Goal: Book appointment/travel/reservation

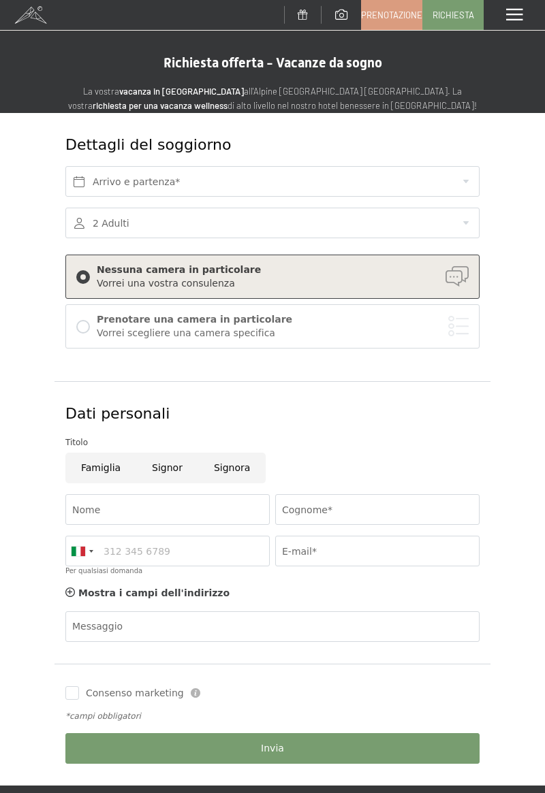
click at [514, 17] on span at bounding box center [514, 15] width 16 height 12
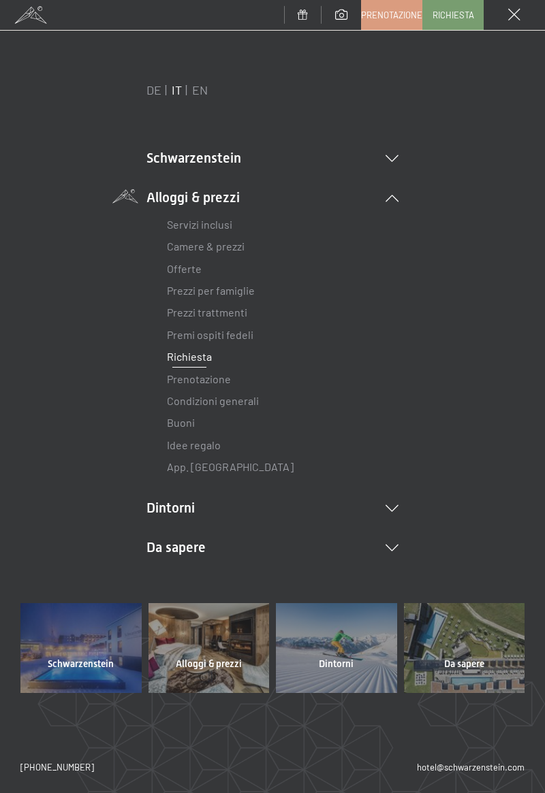
click at [229, 250] on link "Camere & prezzi" at bounding box center [206, 246] width 78 height 13
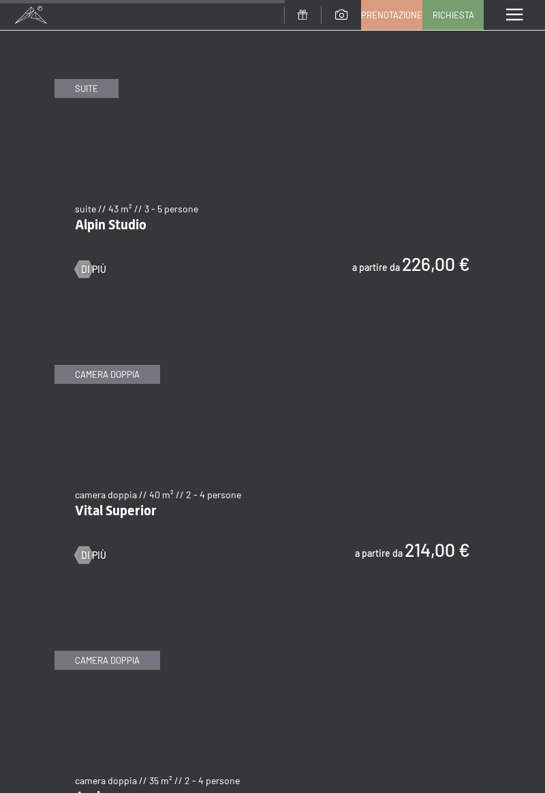
scroll to position [2693, 0]
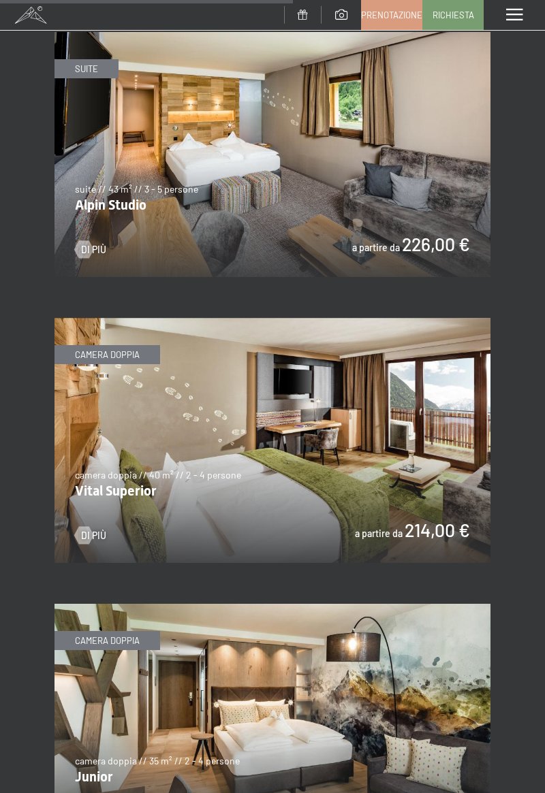
click at [365, 439] on img at bounding box center [272, 440] width 436 height 245
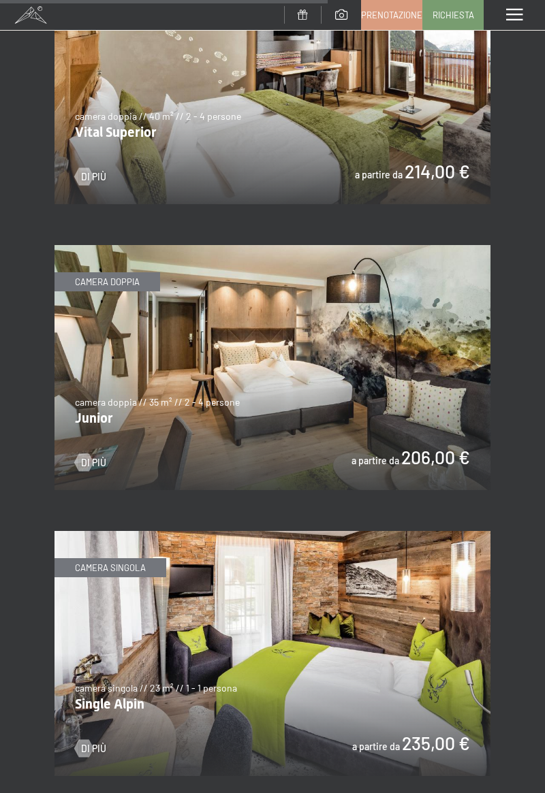
scroll to position [3042, 0]
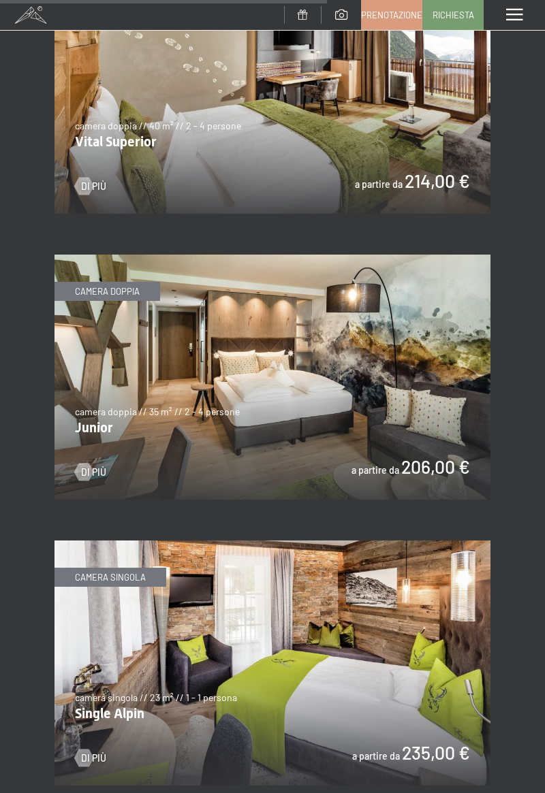
click at [396, 359] on img at bounding box center [272, 377] width 436 height 245
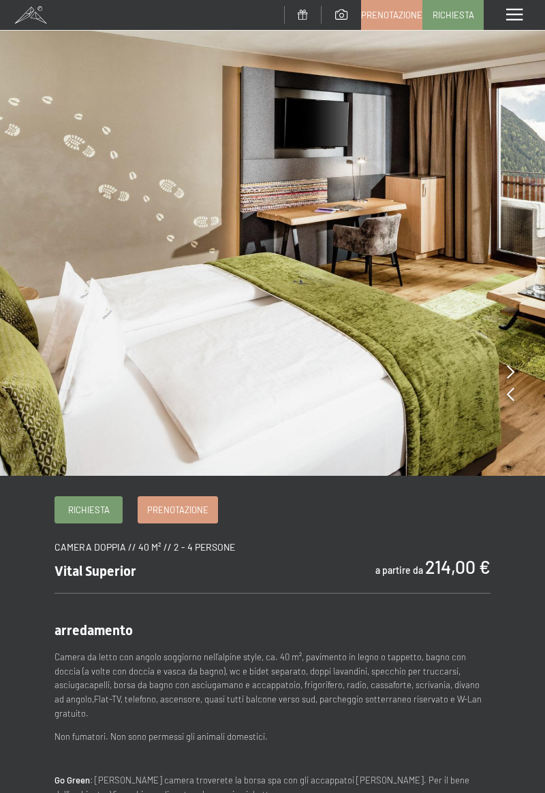
click at [505, 374] on img at bounding box center [272, 238] width 545 height 476
click at [507, 394] on icon at bounding box center [510, 394] width 7 height 14
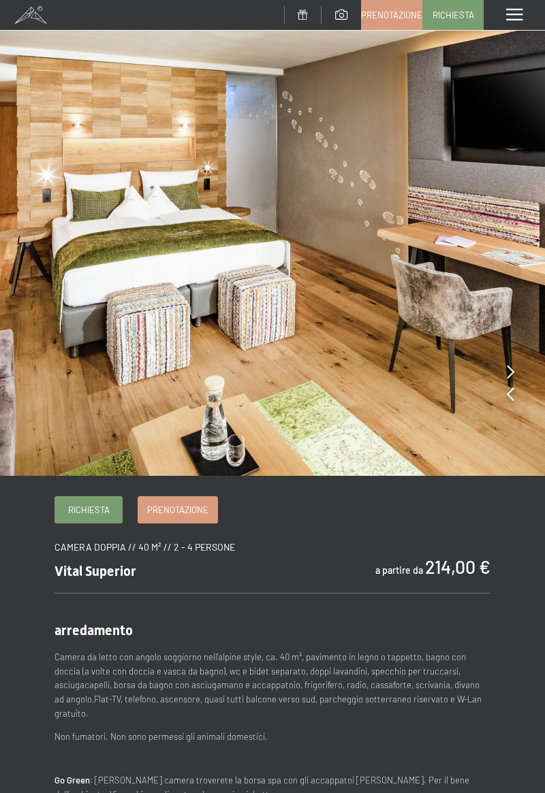
click at [199, 508] on span "Prenotazione" at bounding box center [177, 510] width 61 height 12
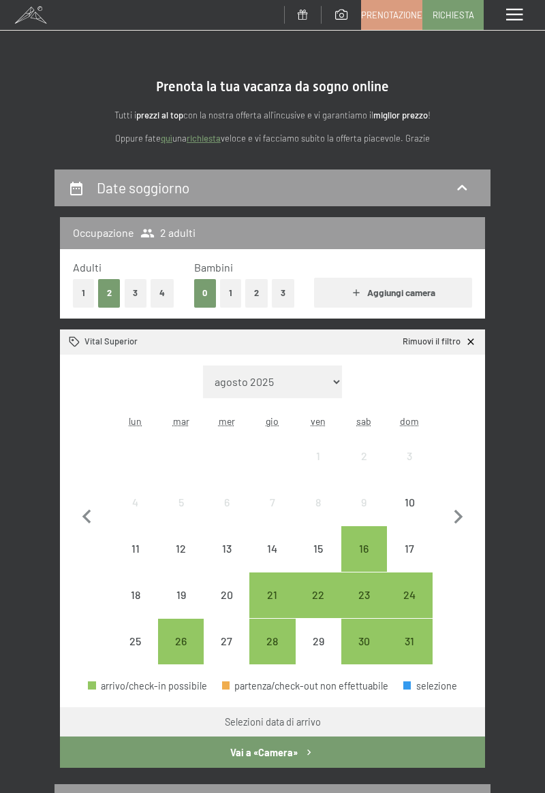
click at [453, 515] on icon "button" at bounding box center [458, 517] width 29 height 29
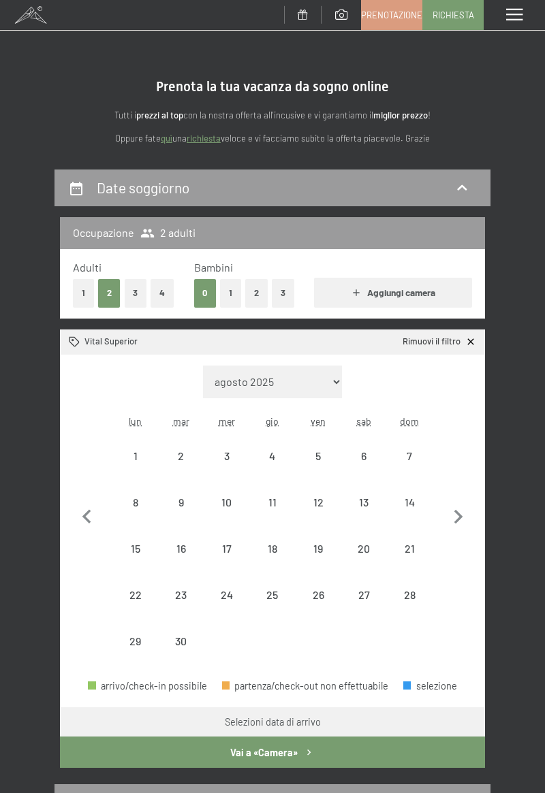
select select "[DATE]"
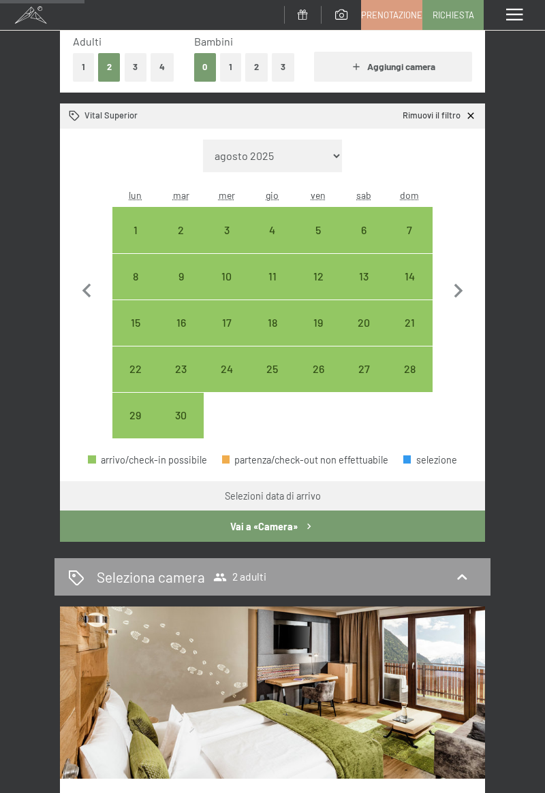
scroll to position [225, 0]
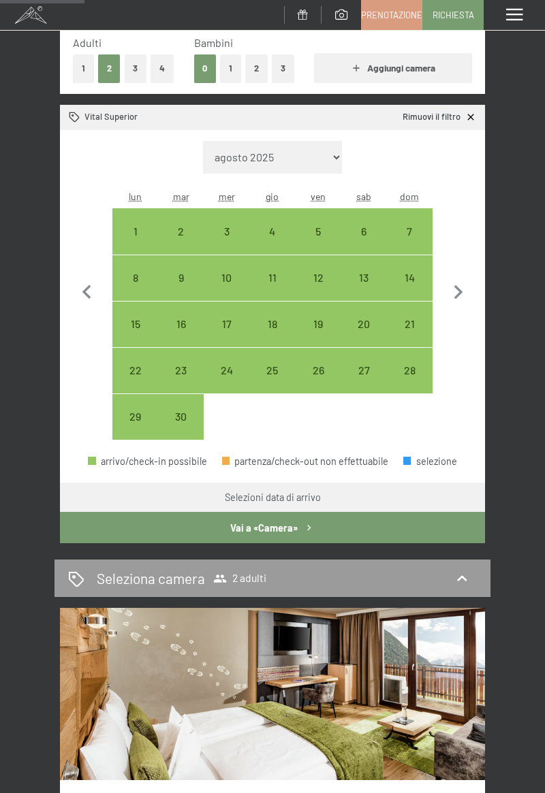
click at [227, 240] on div "3" at bounding box center [226, 247] width 43 height 43
select select "2025-09-01"
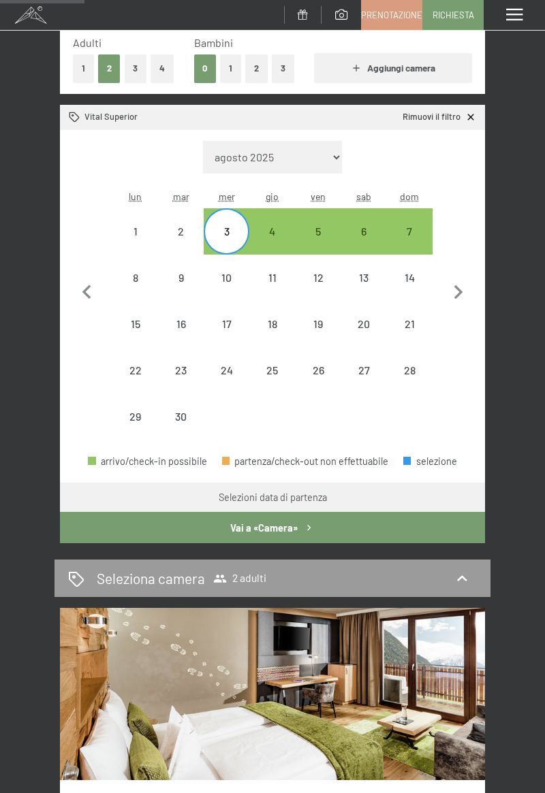
click at [318, 238] on div "5" at bounding box center [318, 247] width 43 height 43
select select "2025-09-01"
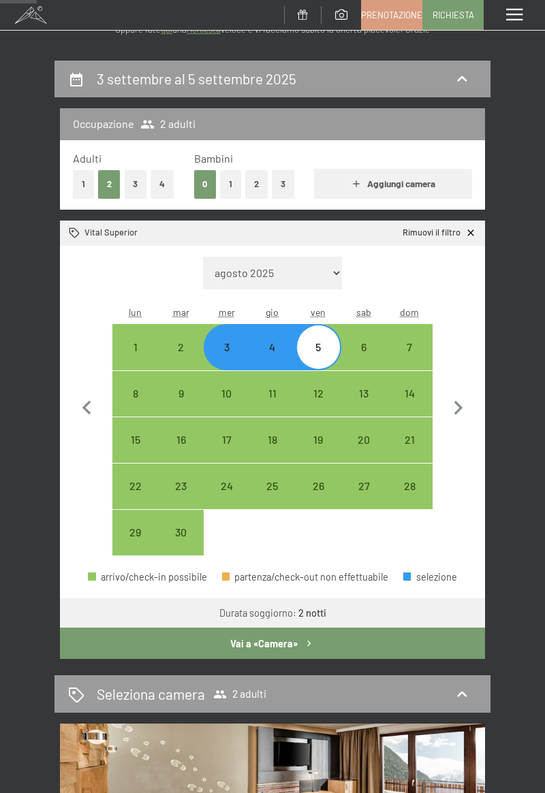
scroll to position [108, 0]
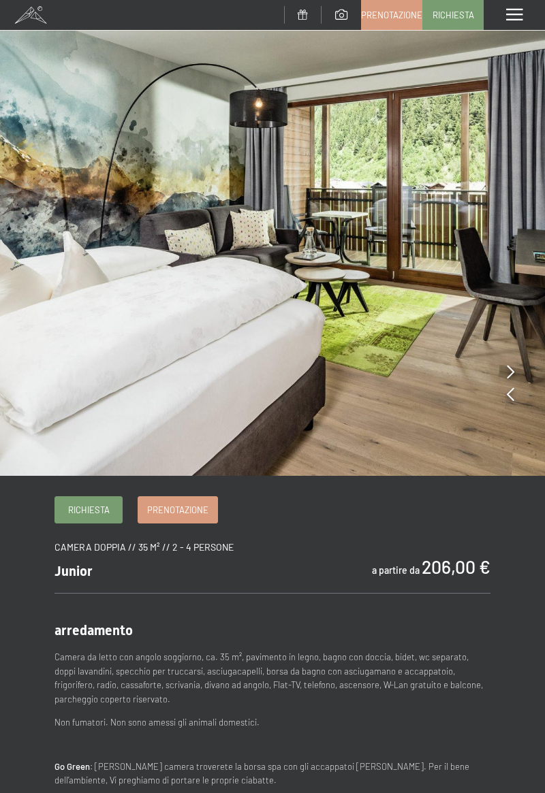
click at [197, 507] on span "Prenotazione" at bounding box center [177, 510] width 61 height 12
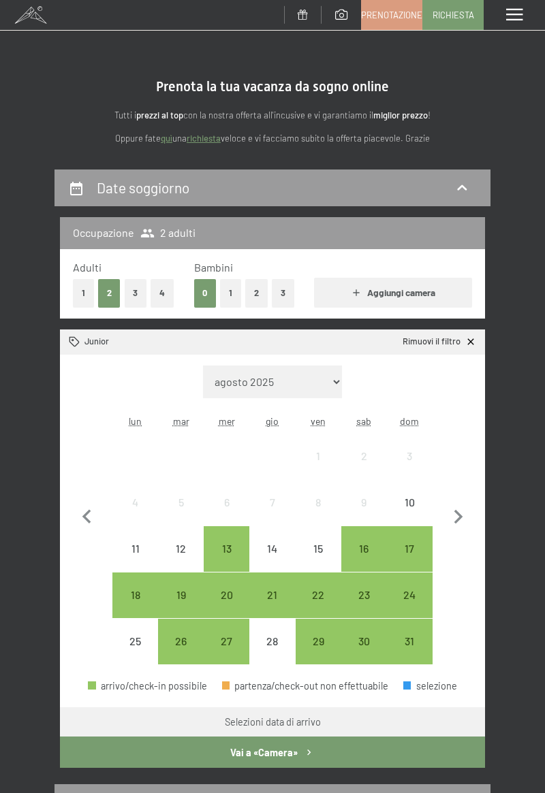
click at [463, 187] on icon at bounding box center [462, 186] width 10 height 5
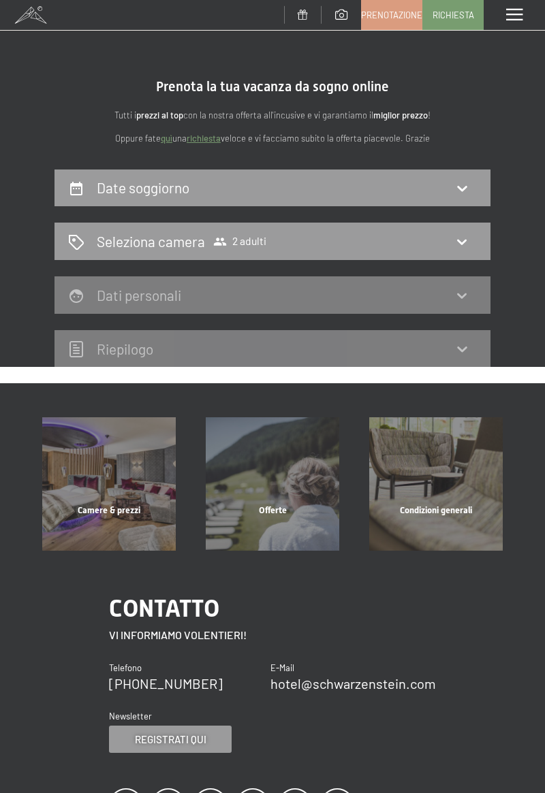
click at [462, 186] on icon at bounding box center [461, 188] width 16 height 16
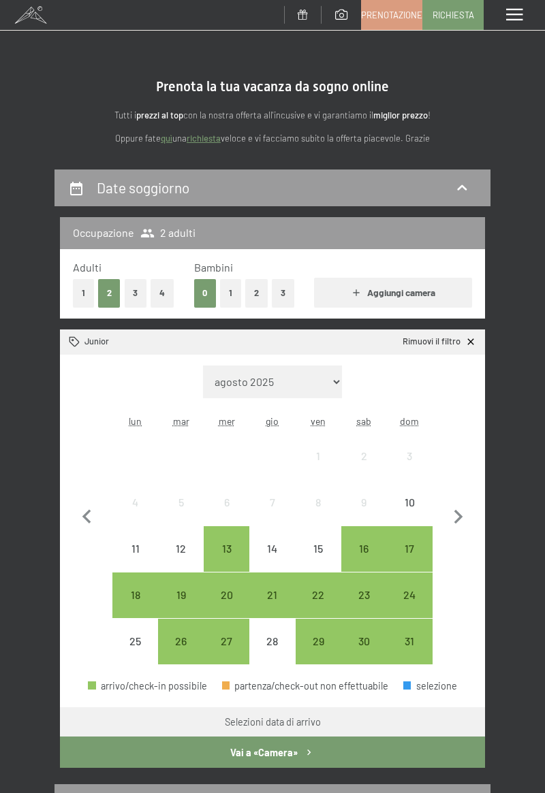
click at [464, 508] on icon "button" at bounding box center [458, 517] width 29 height 29
select select "2025-09-01"
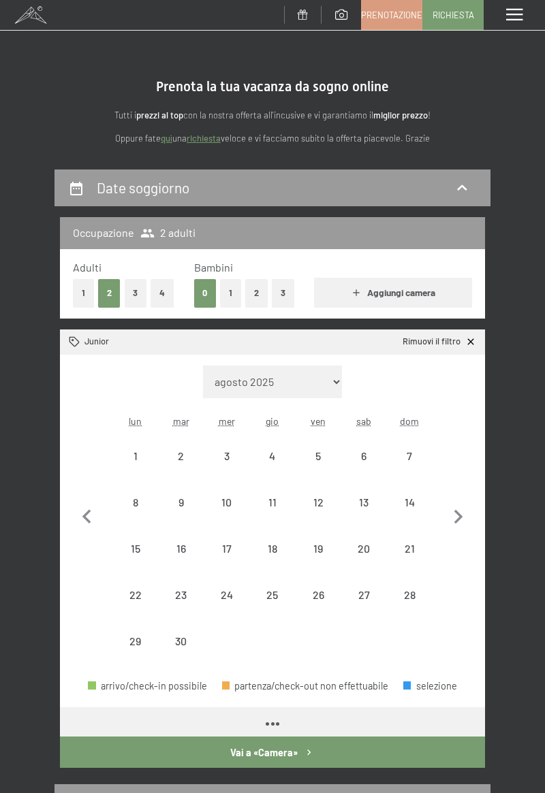
select select "2025-09-01"
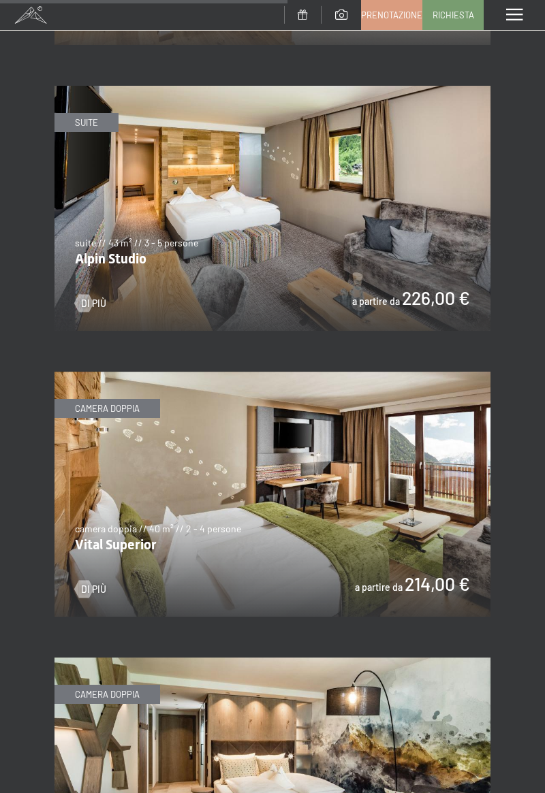
scroll to position [2639, 0]
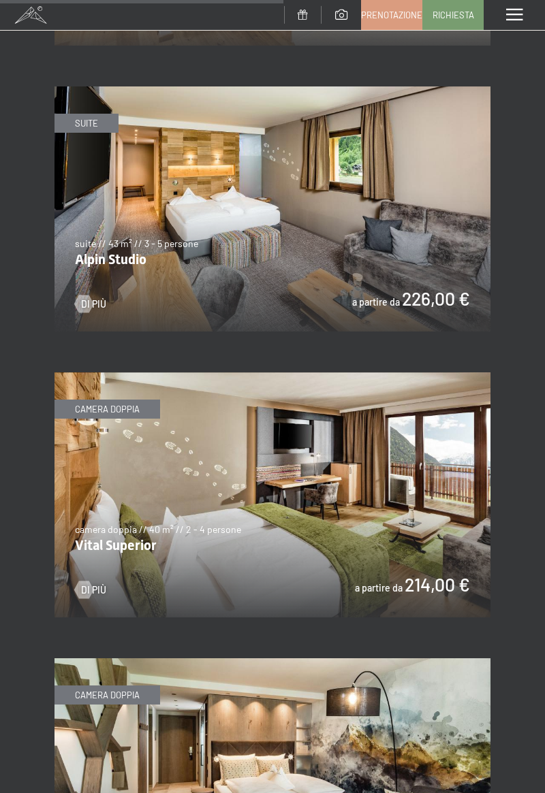
click at [383, 495] on img at bounding box center [272, 494] width 436 height 245
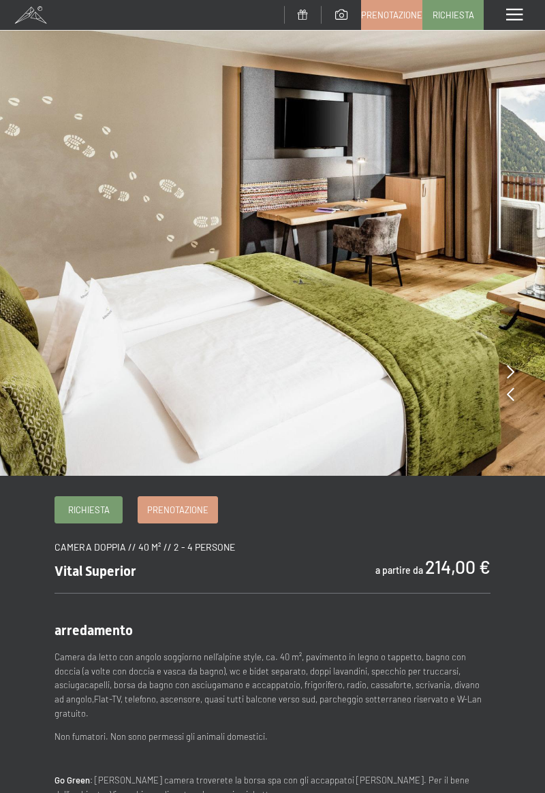
click at [195, 507] on span "Prenotazione" at bounding box center [177, 510] width 61 height 12
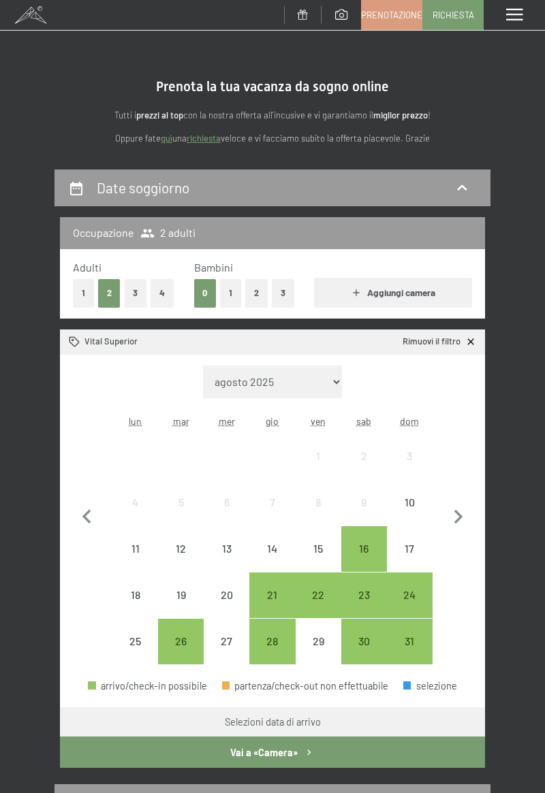
click at [462, 515] on icon "button" at bounding box center [458, 517] width 29 height 29
select select "2025-09-01"
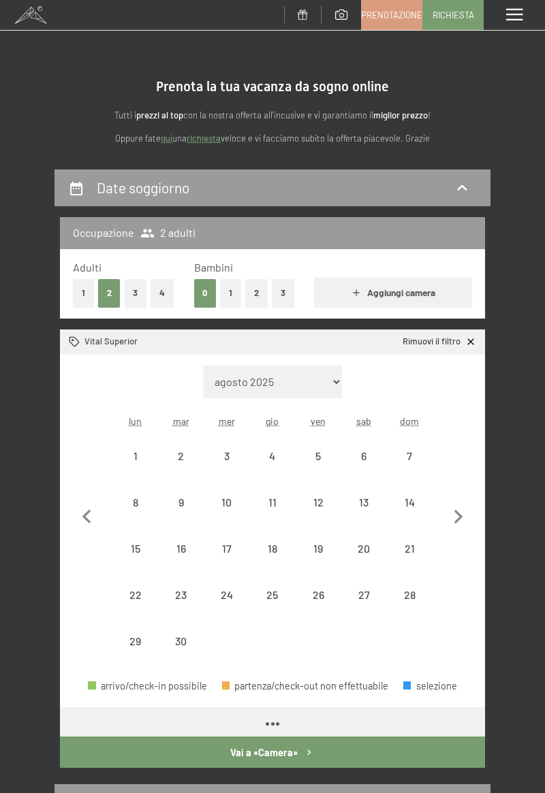
select select "2025-09-01"
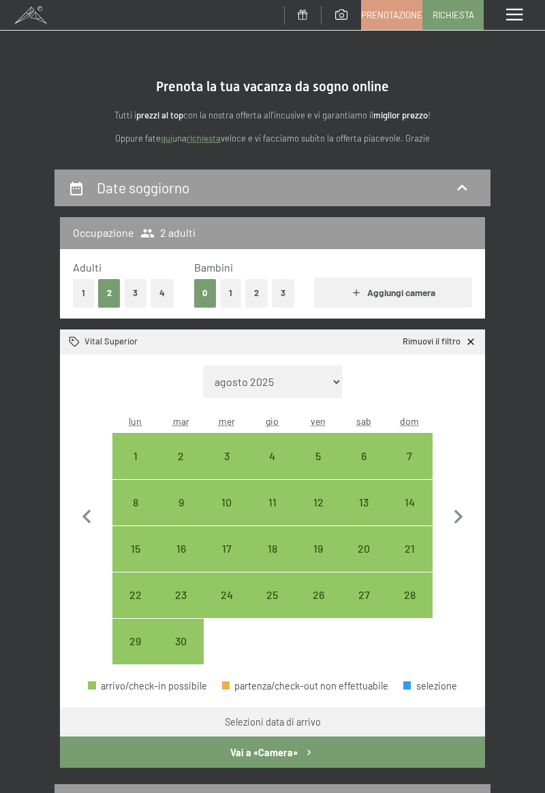
click at [229, 453] on div "3" at bounding box center [226, 472] width 43 height 43
select select "2025-09-01"
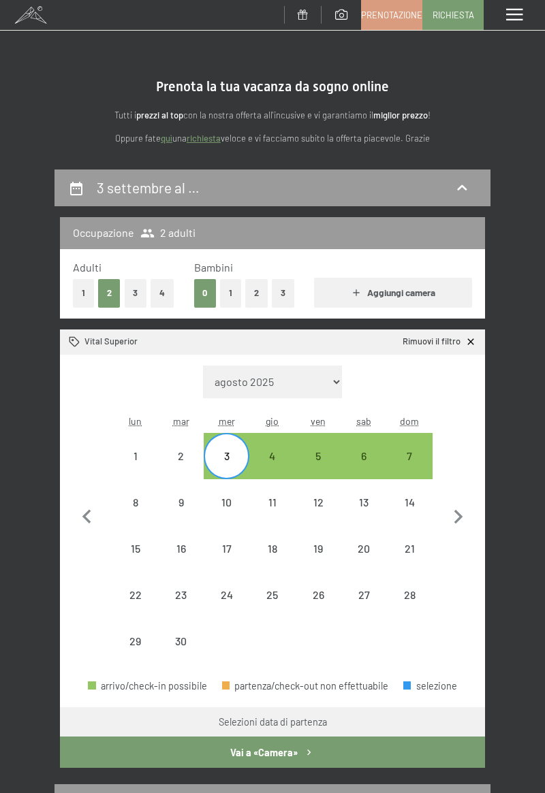
click at [319, 449] on div "5" at bounding box center [318, 455] width 43 height 43
select select "2025-09-01"
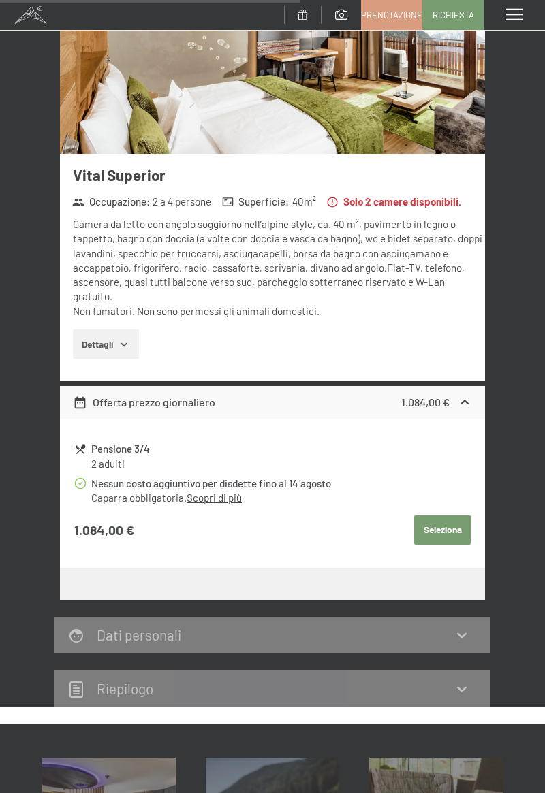
scroll to position [848, 0]
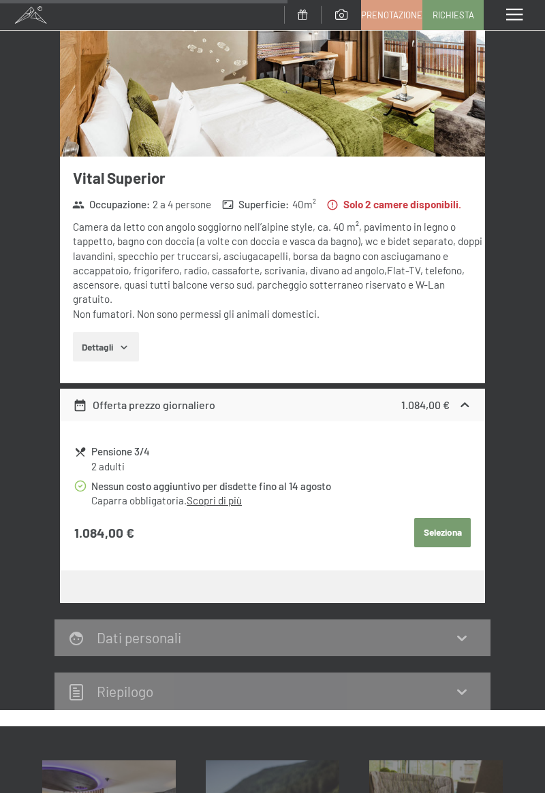
click at [112, 332] on button "Dettagli" at bounding box center [106, 347] width 66 height 30
